Goal: Information Seeking & Learning: Learn about a topic

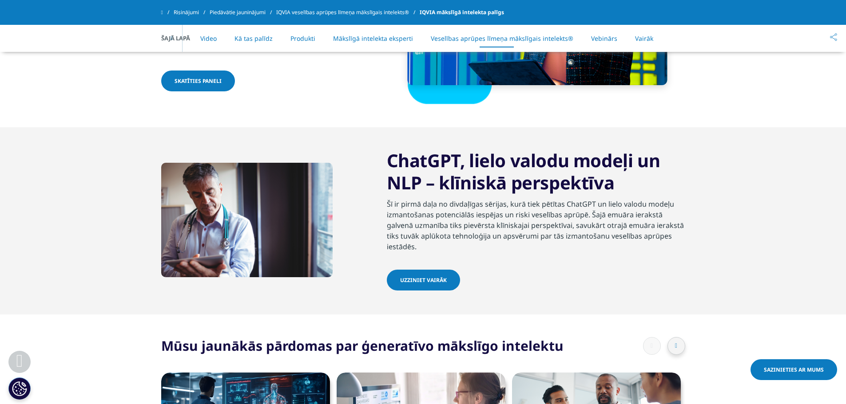
scroll to position [0, 99]
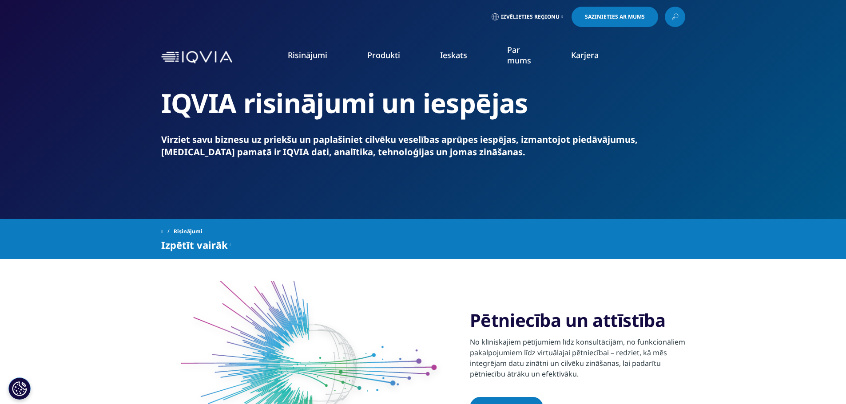
click at [519, 249] on font "REĀLĀS PASAULES PIERĀDĪJUMU PĀRSKATS" at bounding box center [490, 254] width 85 height 15
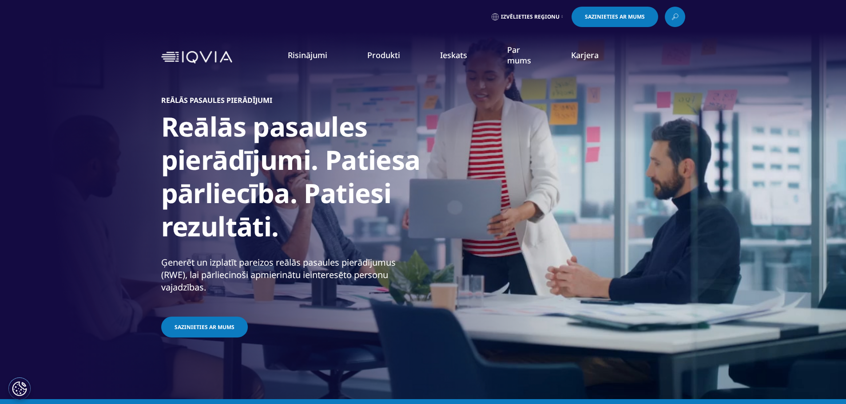
click at [529, 19] on font "Izvēlieties reģionu" at bounding box center [530, 17] width 59 height 8
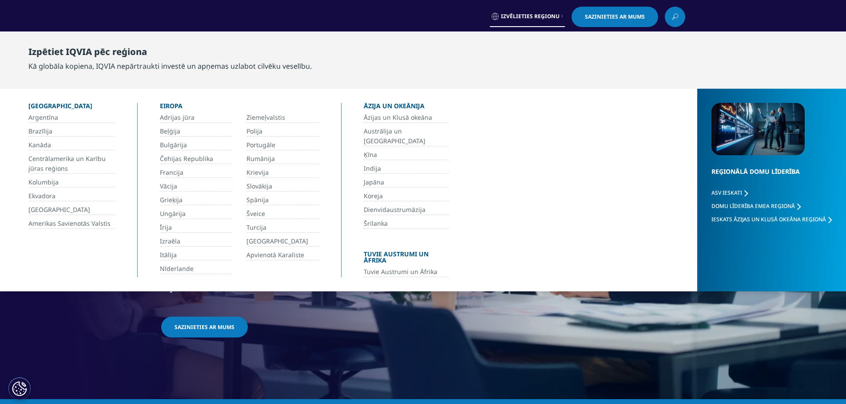
click at [546, 17] on font "Izvēlieties reģionu" at bounding box center [530, 16] width 59 height 8
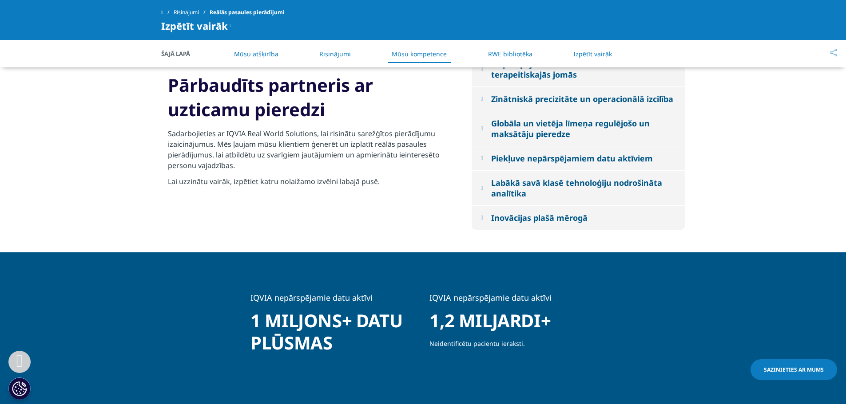
scroll to position [932, 0]
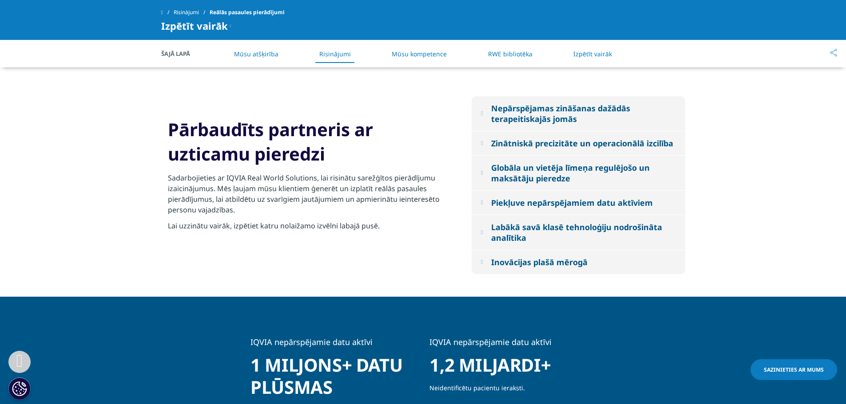
click at [601, 208] on font "Piekļuve nepārspējamiem datu aktīviem" at bounding box center [572, 203] width 162 height 11
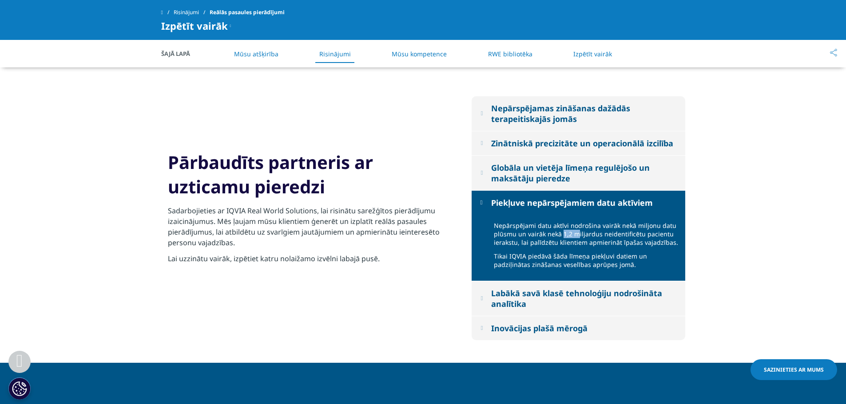
drag, startPoint x: 562, startPoint y: 247, endPoint x: 576, endPoint y: 246, distance: 13.8
click at [576, 246] on font "Nepārspējami datu aktīvi nodrošina vairāk nekā miljonu datu plūsmu un vairāk ne…" at bounding box center [586, 233] width 184 height 25
click at [586, 309] on div "Labākā savā klasē tehnoloģiju nodrošināta analītika" at bounding box center [583, 298] width 185 height 21
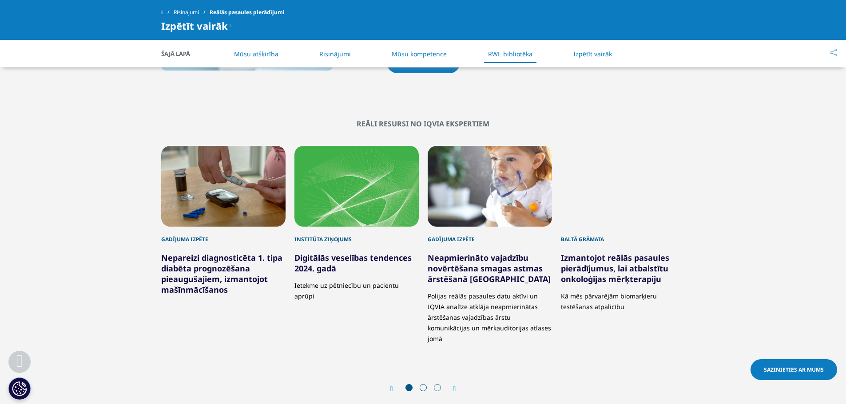
scroll to position [1554, 0]
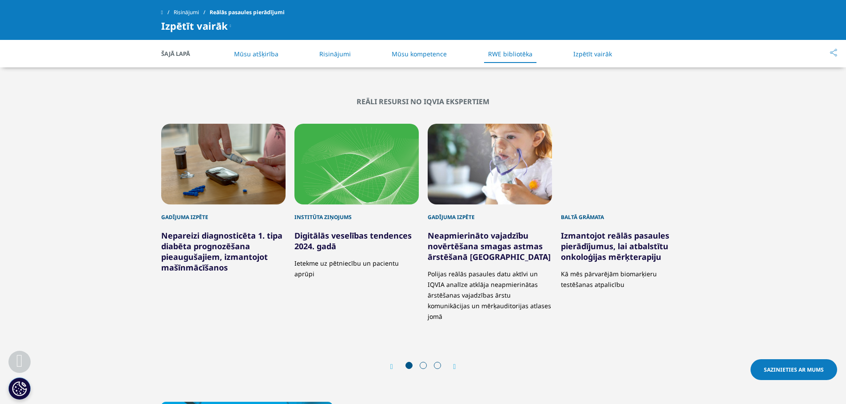
click at [515, 254] on font "Neapmierināto vajadzību novērtēšana smagas astmas ārstēšanā [GEOGRAPHIC_DATA]" at bounding box center [488, 246] width 123 height 32
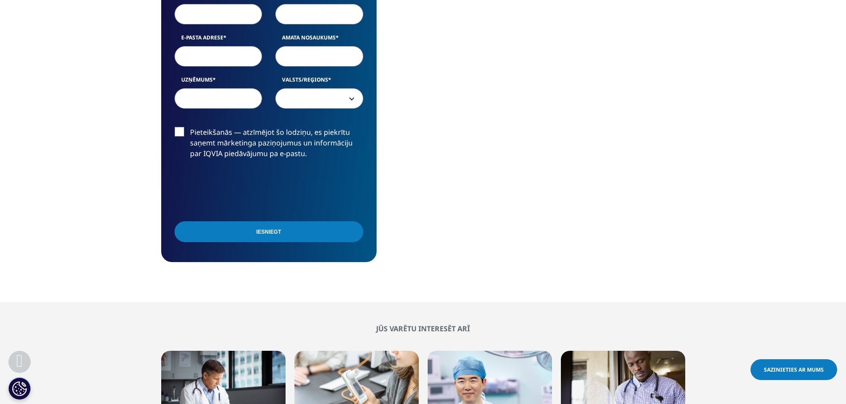
scroll to position [843, 0]
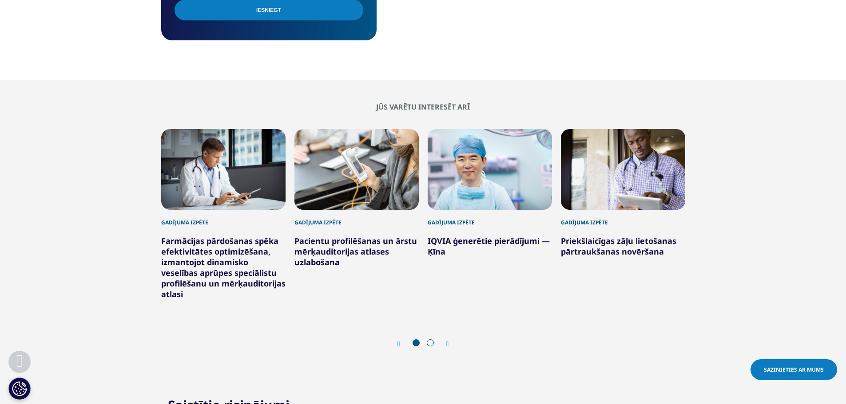
click at [592, 236] on font "Priekšlaicīgas zāļu lietošanas pārtraukšanas novēršana" at bounding box center [618, 246] width 115 height 21
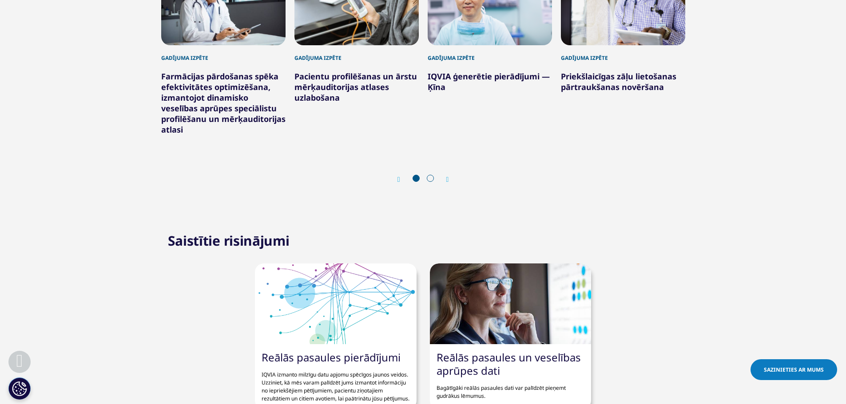
scroll to position [1021, 0]
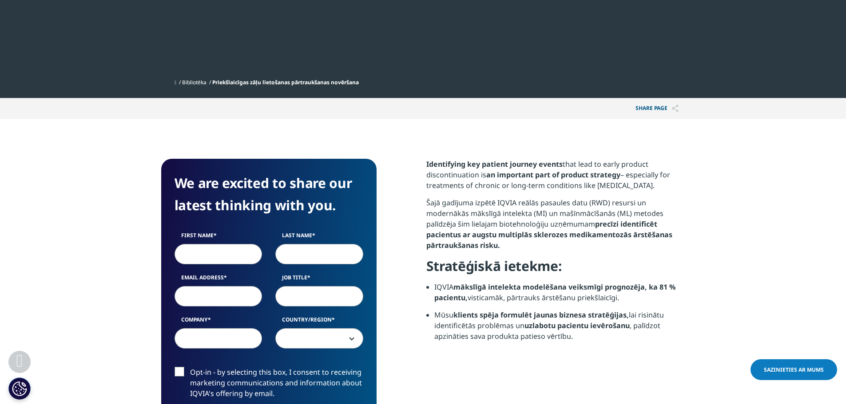
scroll to position [366, 524]
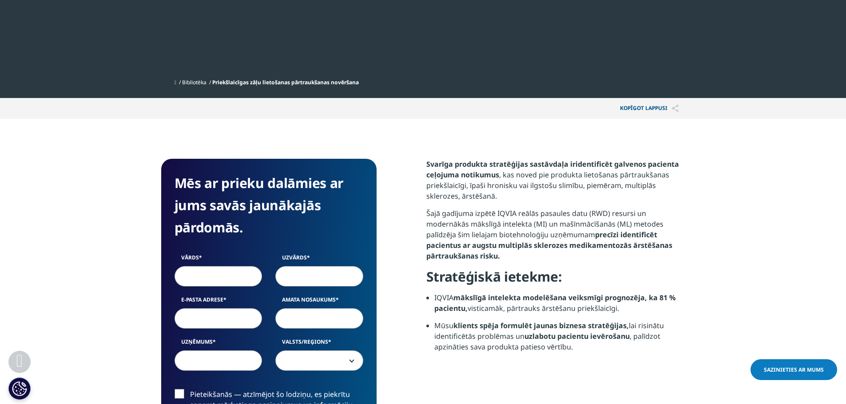
drag, startPoint x: 622, startPoint y: 309, endPoint x: 547, endPoint y: 309, distance: 75.5
click at [547, 309] on li "IQVIA mākslīgā intelekta modelēšana veiksmīgi prognozēja, ka 81 % pacientu, vis…" at bounding box center [559, 307] width 251 height 28
click at [666, 307] on li "IQVIA mākslīgā intelekta modelēšana veiksmīgi prognozēja, ka 81 % pacientu, vis…" at bounding box center [559, 307] width 251 height 28
click at [725, 304] on section "Mēs ar prieku dalāmies ar jums savās jaunākajās pārdomās. Vārds Uzvārds E-pasta…" at bounding box center [423, 342] width 846 height 446
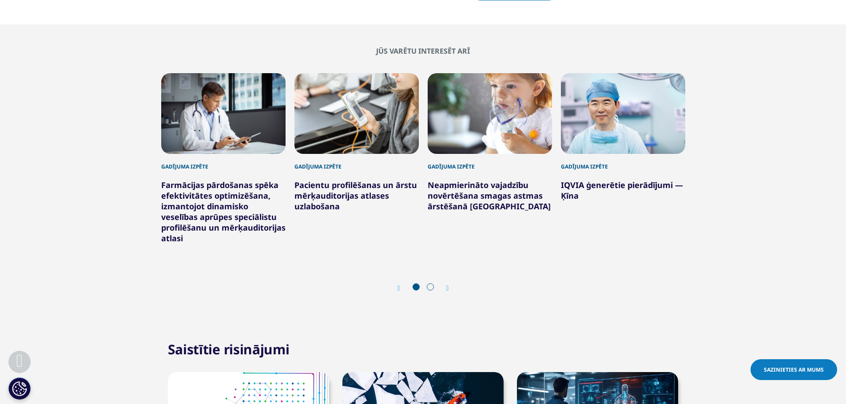
scroll to position [1287, 0]
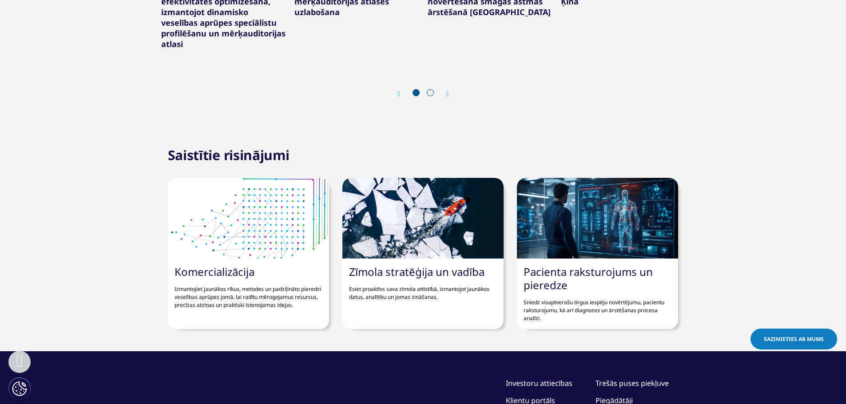
click at [540, 280] on font "Pacienta raksturojums un pieredze" at bounding box center [587, 279] width 129 height 28
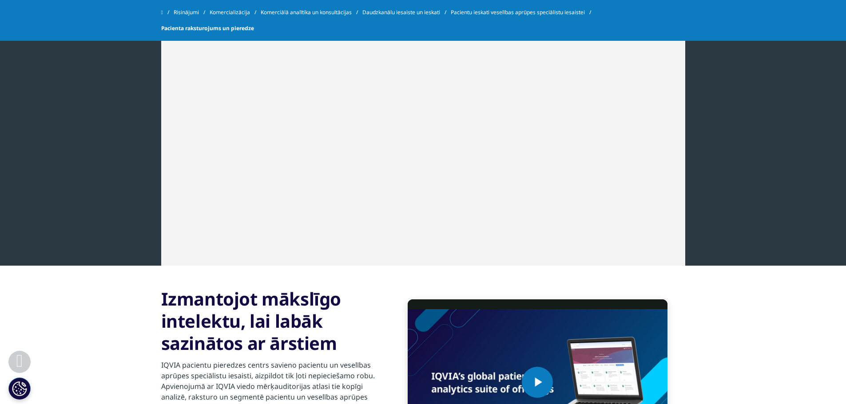
scroll to position [1021, 0]
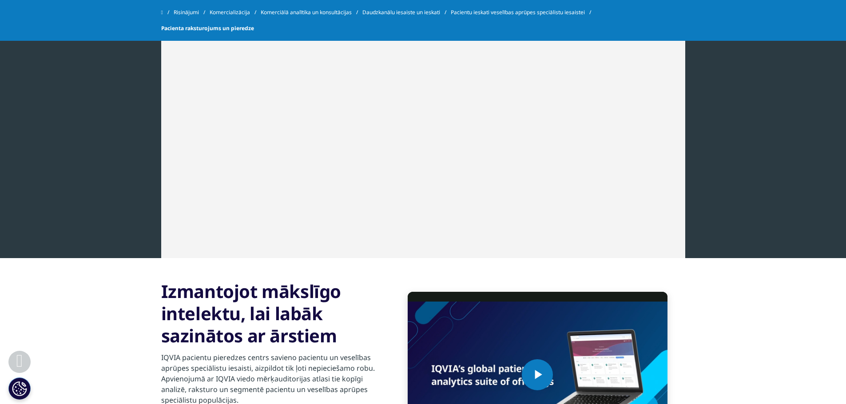
drag, startPoint x: 753, startPoint y: 212, endPoint x: 774, endPoint y: 317, distance: 106.9
click at [774, 317] on section "Video Player is loading. Play Video Play Skip Backward Skip Forward Mute Curren…" at bounding box center [423, 374] width 846 height 233
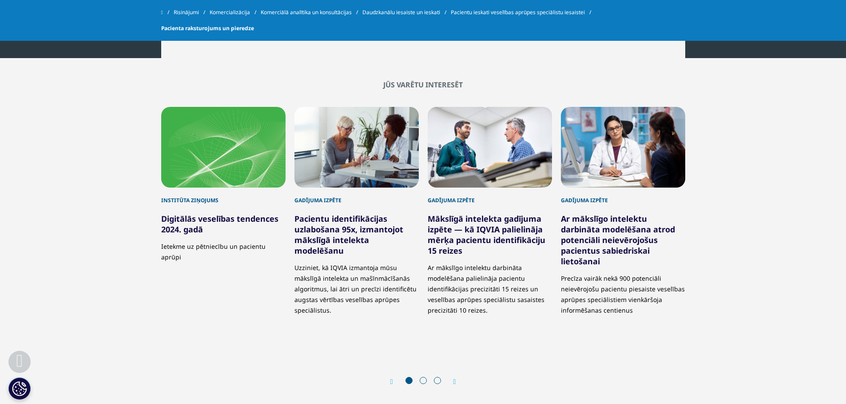
scroll to position [1864, 0]
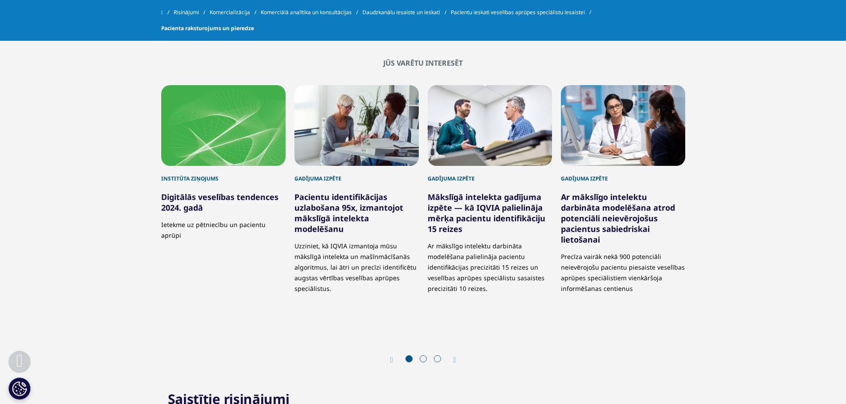
click at [426, 355] on div "Prev Next" at bounding box center [423, 360] width 524 height 27
click at [425, 356] on span at bounding box center [422, 359] width 7 height 7
click at [424, 358] on span at bounding box center [422, 359] width 7 height 7
click at [456, 360] on icon "Nākamais slaids" at bounding box center [454, 360] width 3 height 7
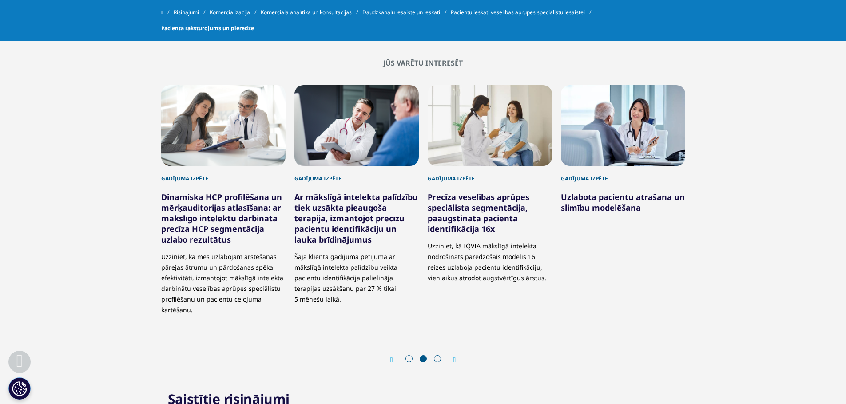
click at [456, 360] on icon "Nākamais slaids" at bounding box center [454, 360] width 3 height 7
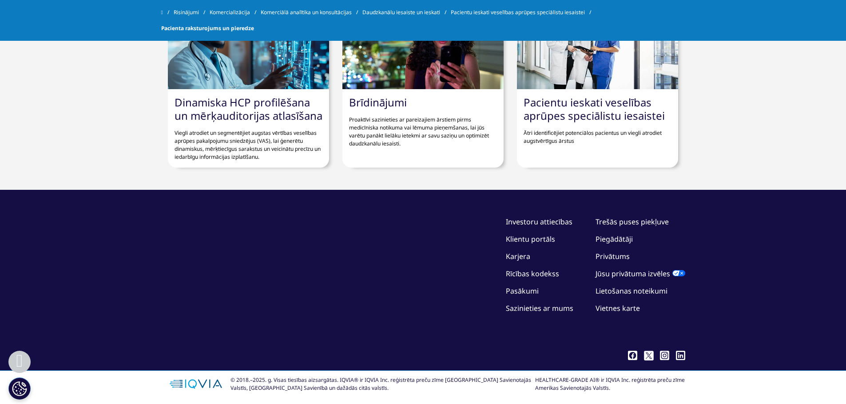
scroll to position [2280, 0]
click at [530, 238] on font "Klientu portāls" at bounding box center [530, 239] width 49 height 10
click at [629, 289] on font "Lietošanas noteikumi" at bounding box center [631, 291] width 72 height 10
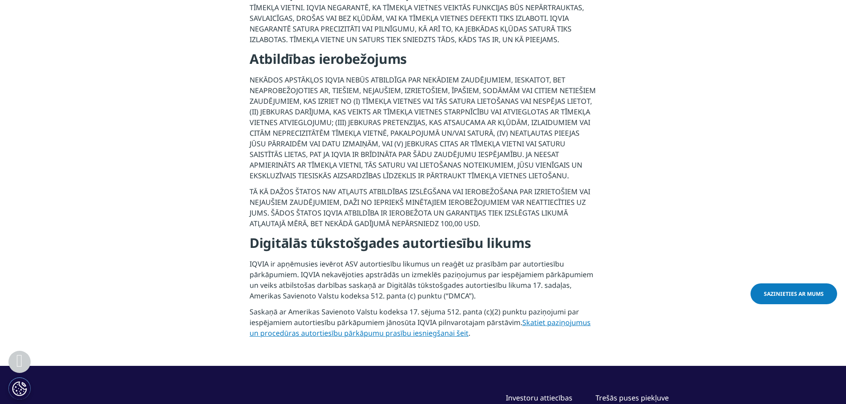
scroll to position [1212, 0]
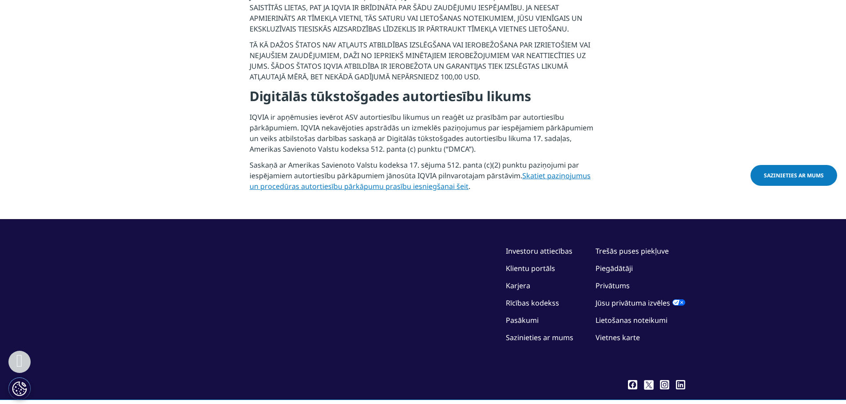
click at [610, 264] on font "Piegādātāji" at bounding box center [613, 269] width 37 height 10
